Goal: Task Accomplishment & Management: Use online tool/utility

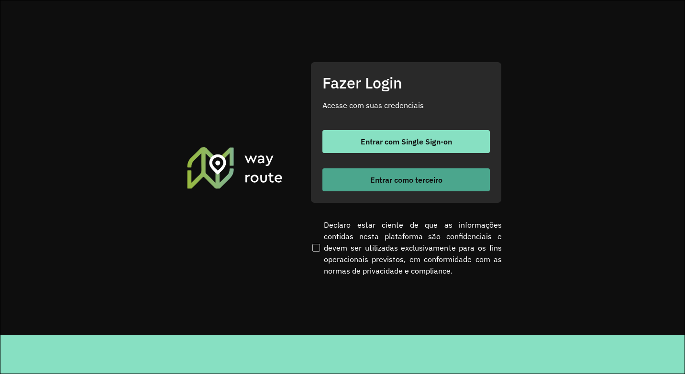
click at [427, 186] on button "Entrar como terceiro" at bounding box center [405, 179] width 167 height 23
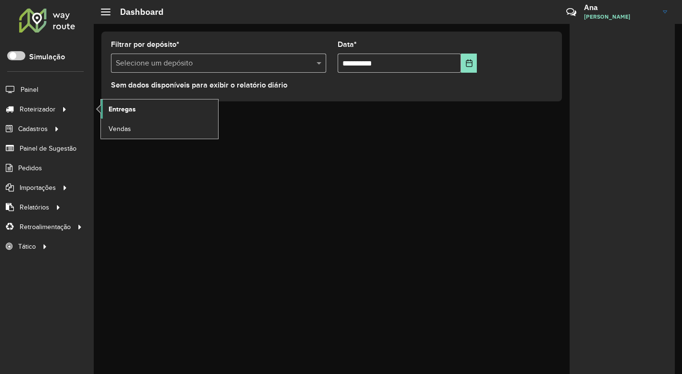
click at [132, 103] on link "Entregas" at bounding box center [159, 108] width 117 height 19
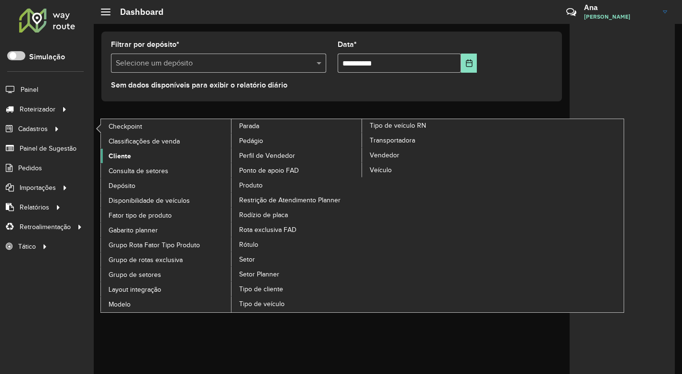
click at [118, 153] on span "Cliente" at bounding box center [120, 156] width 22 height 10
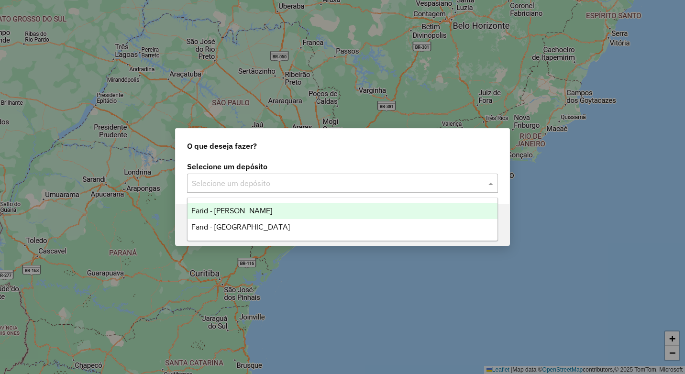
click at [241, 183] on input "text" at bounding box center [333, 183] width 282 height 11
click at [256, 215] on div "Farid - [PERSON_NAME]" at bounding box center [342, 211] width 310 height 16
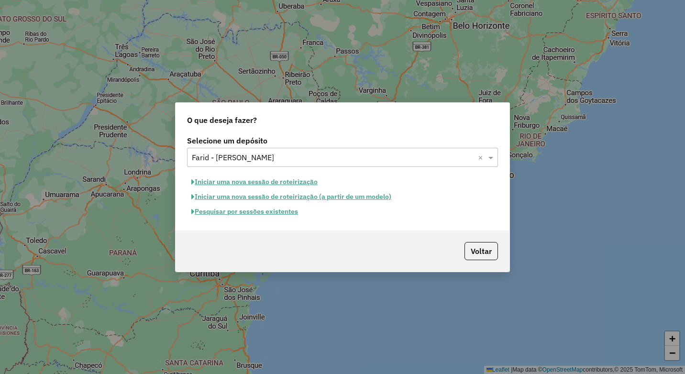
click at [225, 211] on button "Pesquisar por sessões existentes" at bounding box center [244, 211] width 115 height 15
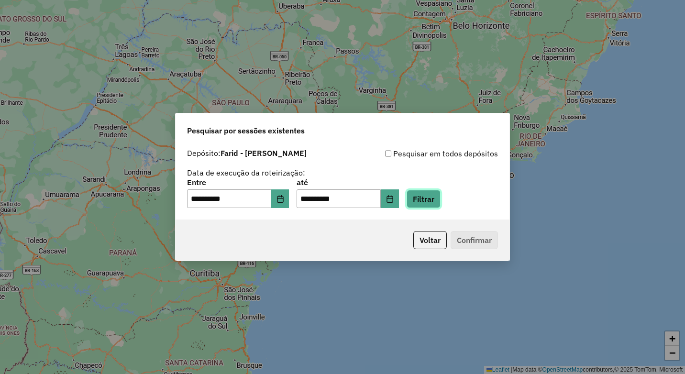
click at [439, 205] on button "Filtrar" at bounding box center [423, 199] width 34 height 18
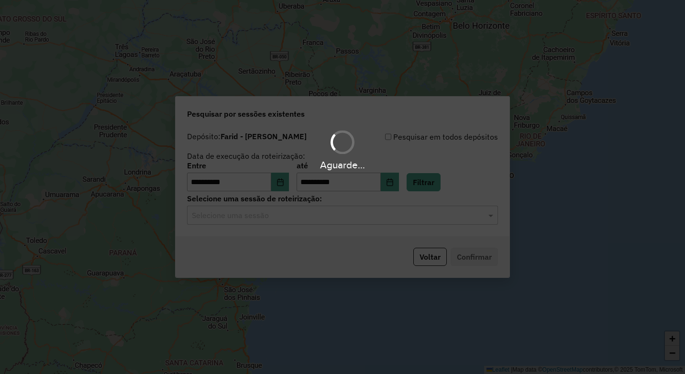
click at [277, 221] on hb-app "**********" at bounding box center [342, 187] width 685 height 374
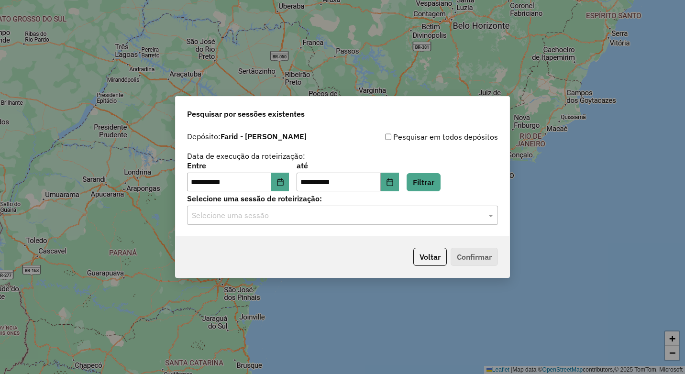
click at [277, 220] on input "text" at bounding box center [333, 215] width 282 height 11
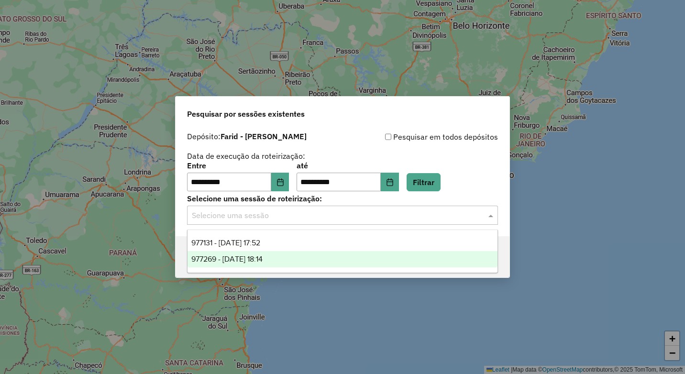
click at [321, 252] on div "977269 - [DATE] 18:14" at bounding box center [342, 259] width 310 height 16
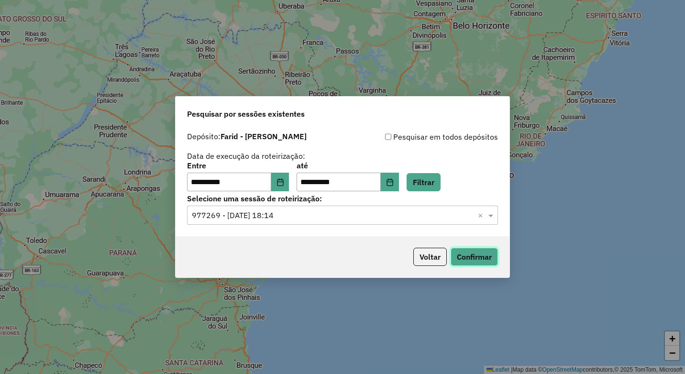
click at [469, 253] on button "Confirmar" at bounding box center [473, 257] width 47 height 18
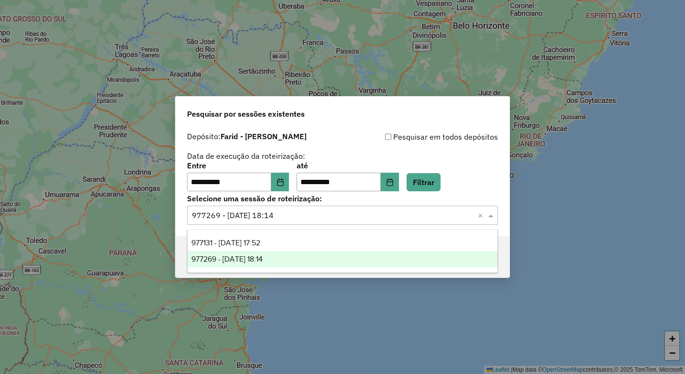
click at [393, 216] on input "text" at bounding box center [333, 215] width 282 height 11
click at [386, 255] on div "977269 - [DATE] 18:14" at bounding box center [342, 259] width 310 height 16
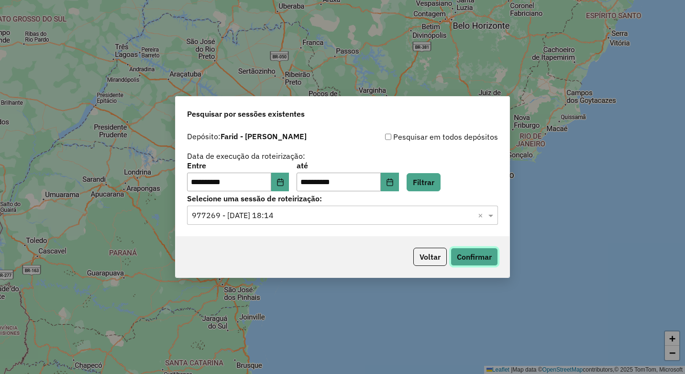
click at [488, 262] on button "Confirmar" at bounding box center [473, 257] width 47 height 18
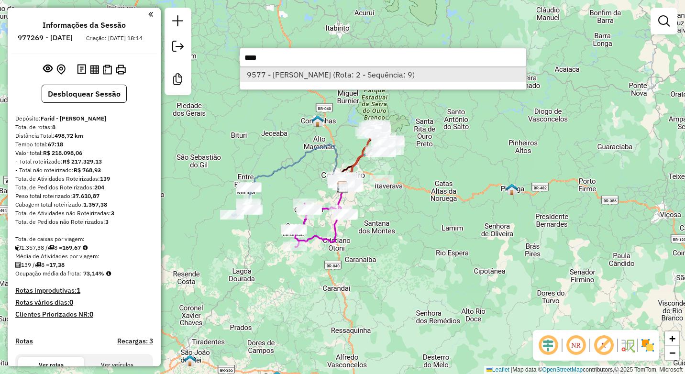
type input "****"
click at [261, 78] on li "9577 - IVANI GONCALVES (Rota: 2 - Sequência: 9)" at bounding box center [383, 74] width 286 height 14
select select "**********"
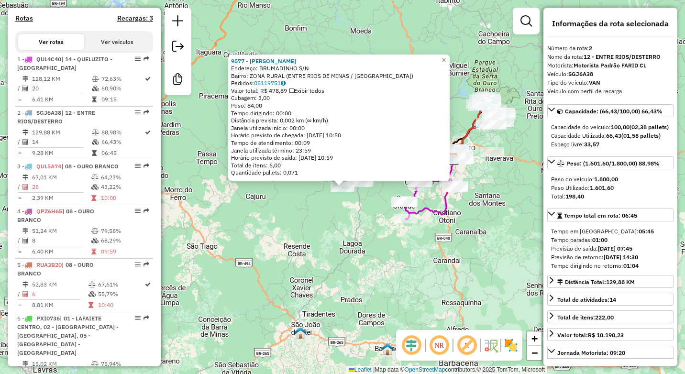
scroll to position [430, 0]
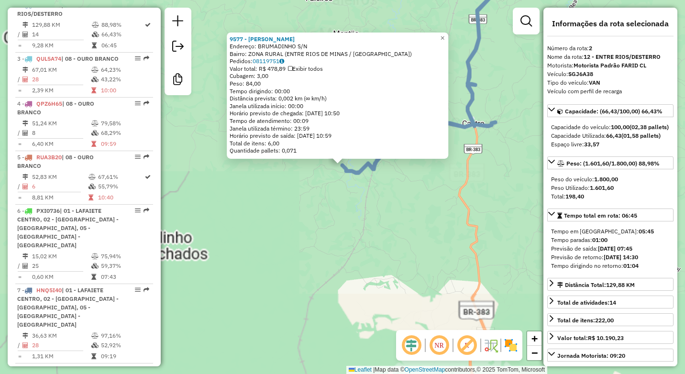
click at [343, 195] on div "9577 - IVANI GONCALVES Endereço: BRUMADINHO S/N Bairro: ZONA RURAL (ENTRE RIOS …" at bounding box center [342, 187] width 685 height 374
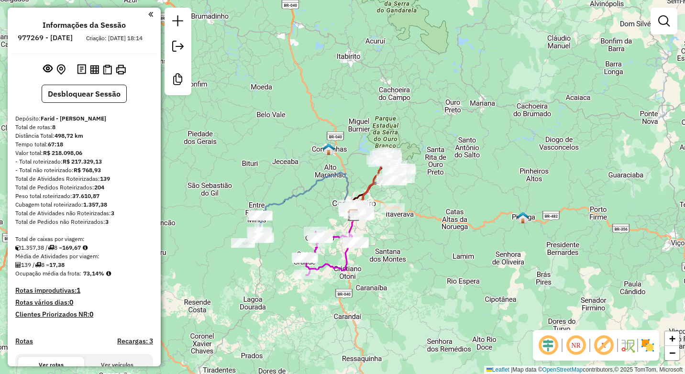
drag, startPoint x: 407, startPoint y: 272, endPoint x: 412, endPoint y: 267, distance: 6.1
click at [410, 277] on div "Janela de atendimento Grade de atendimento Capacidade Transportadoras Veículos …" at bounding box center [342, 187] width 685 height 374
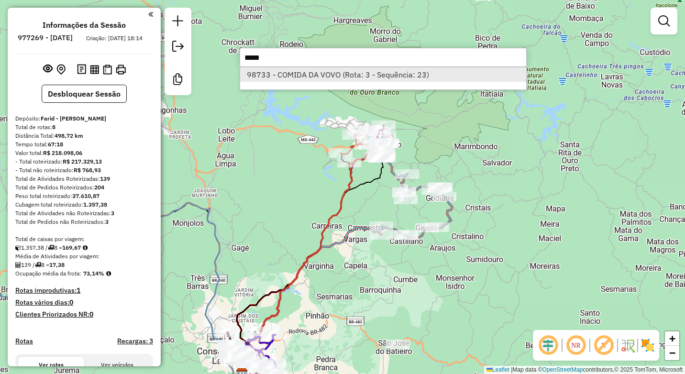
type input "*****"
click at [345, 74] on li "98733 - COMIDA DA VOVO (Rota: 3 - Sequência: 23)" at bounding box center [383, 74] width 286 height 14
select select "**********"
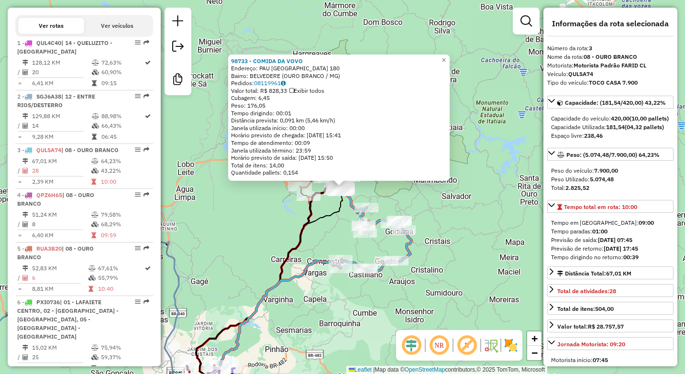
scroll to position [484, 0]
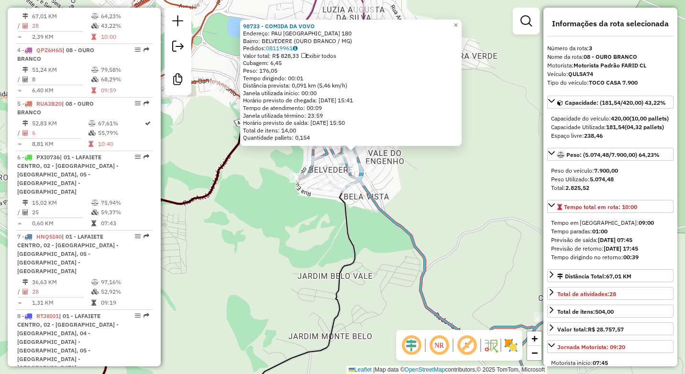
click at [404, 222] on icon at bounding box center [416, 239] width 261 height 343
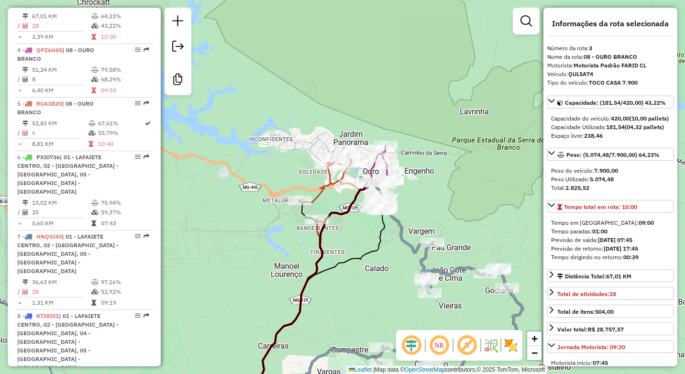
drag, startPoint x: 365, startPoint y: 252, endPoint x: 341, endPoint y: 133, distance: 120.4
click at [341, 208] on icon at bounding box center [315, 305] width 140 height 194
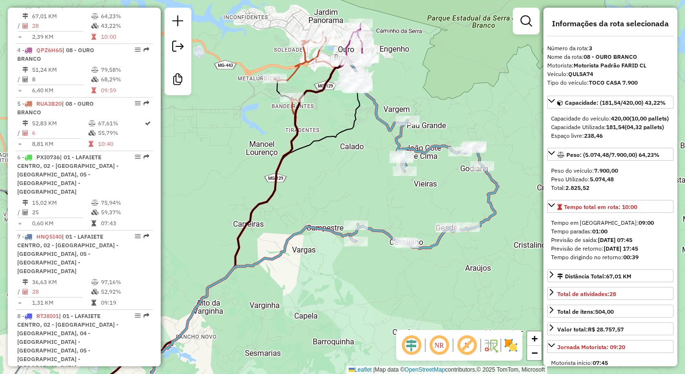
click at [349, 232] on icon at bounding box center [419, 153] width 155 height 190
